Goal: Communication & Community: Answer question/provide support

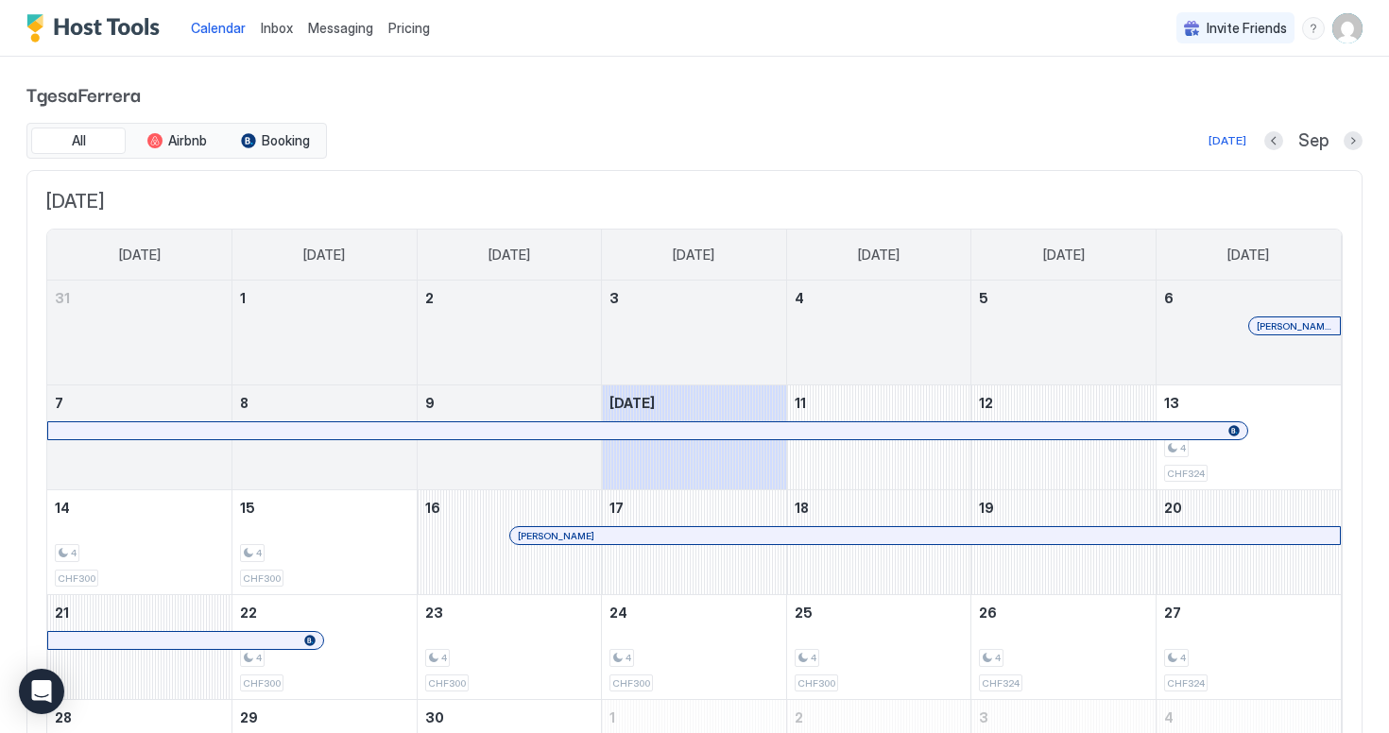
click at [292, 26] on div "Inbox" at bounding box center [276, 27] width 47 height 35
click at [339, 33] on span "Messaging" at bounding box center [340, 28] width 65 height 16
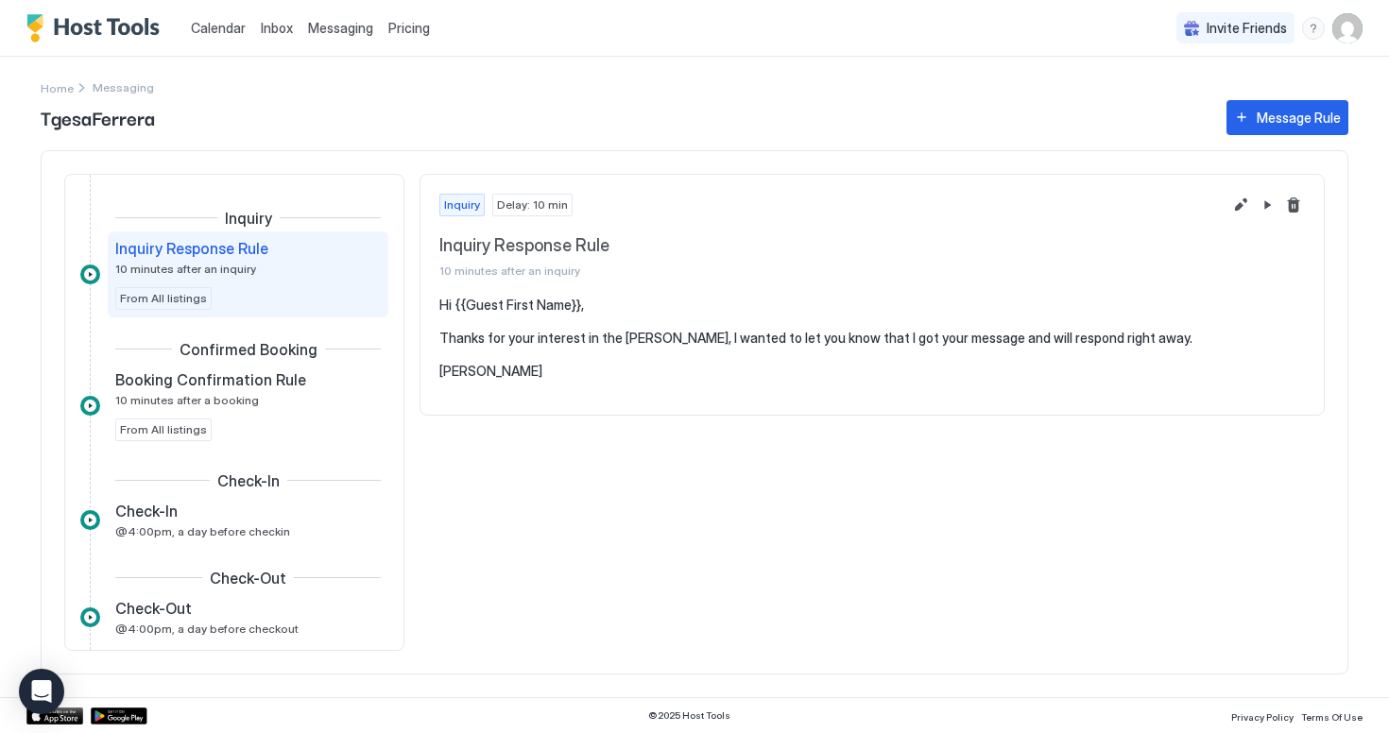
click at [272, 24] on span "Inbox" at bounding box center [277, 28] width 32 height 16
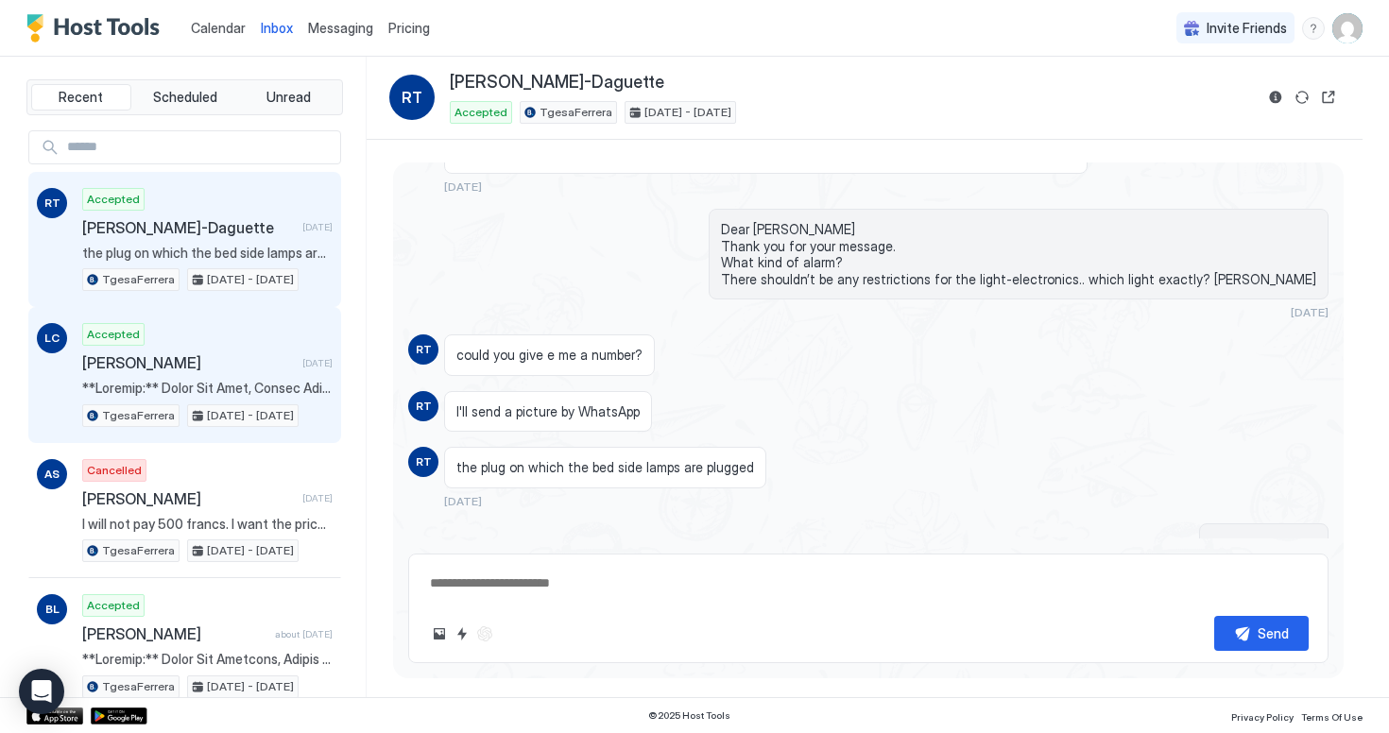
scroll to position [3594, 0]
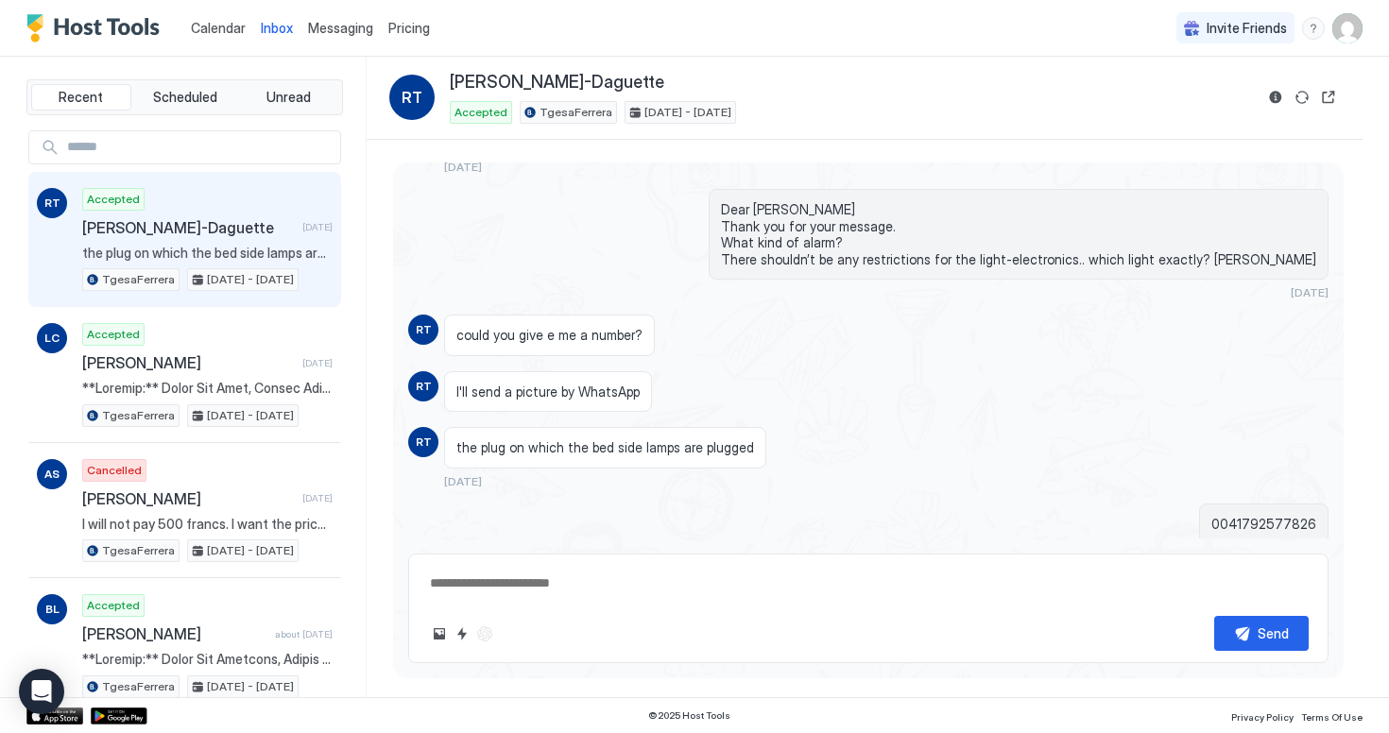
type textarea "*"
